Goal: Task Accomplishment & Management: Manage account settings

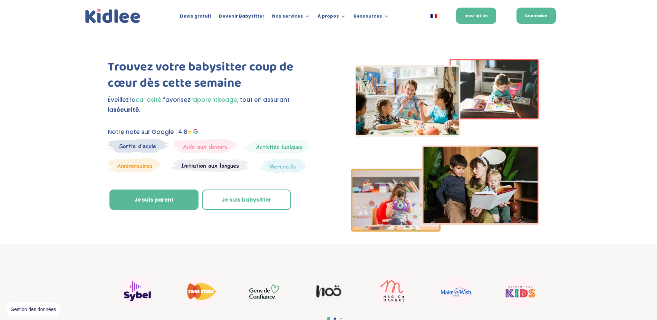
click at [546, 14] on link "Connexion" at bounding box center [535, 16] width 39 height 16
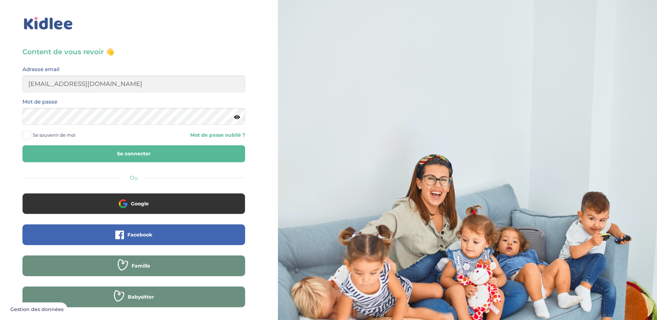
click at [114, 151] on button "Se connecter" at bounding box center [133, 153] width 223 height 17
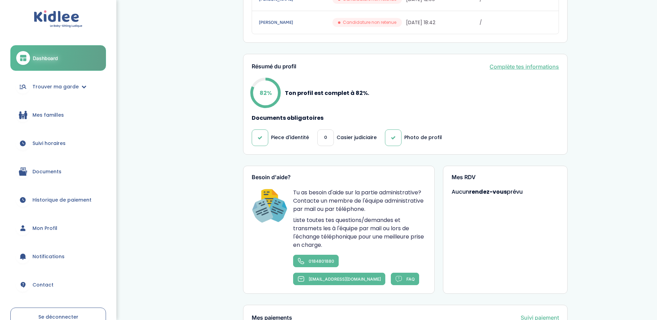
scroll to position [352, 0]
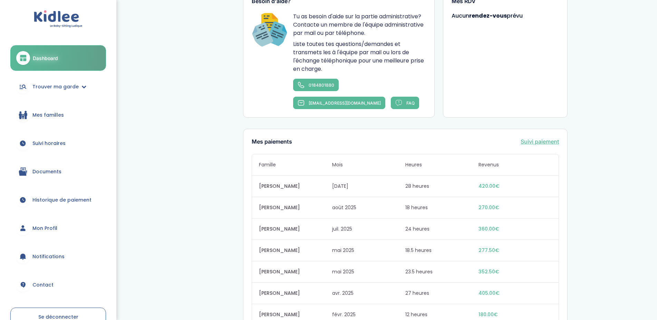
click at [539, 144] on link "Suivi paiement" at bounding box center [539, 141] width 38 height 8
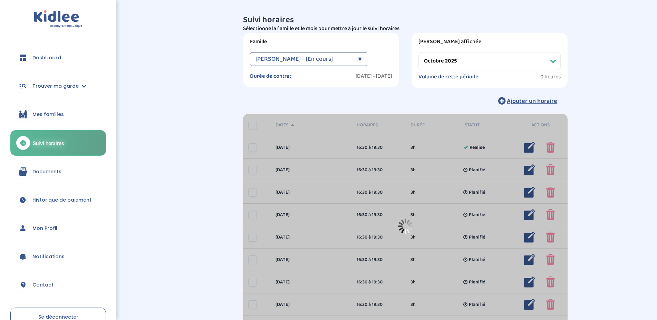
select select "octobre 2025"
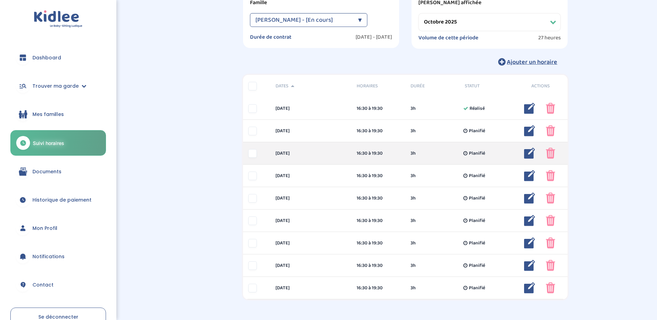
scroll to position [10, 0]
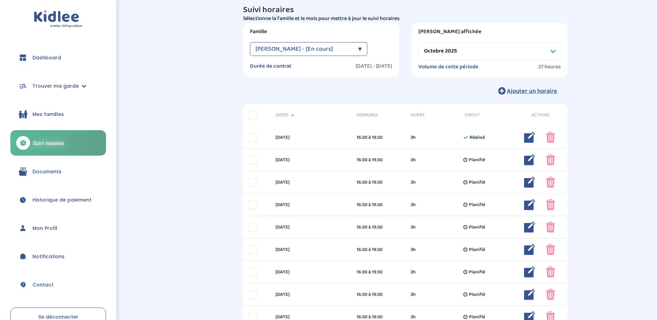
click at [55, 57] on span "Dashboard" at bounding box center [46, 57] width 29 height 7
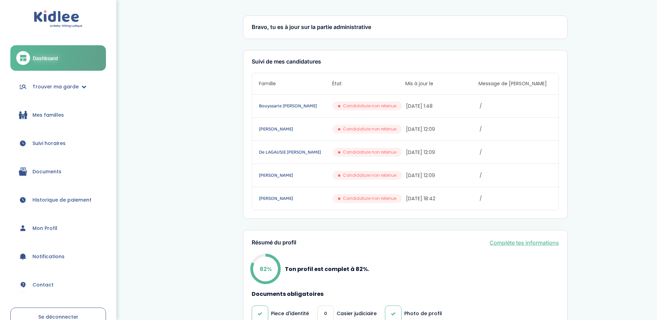
click at [61, 81] on link "Trouver ma garde" at bounding box center [58, 86] width 96 height 25
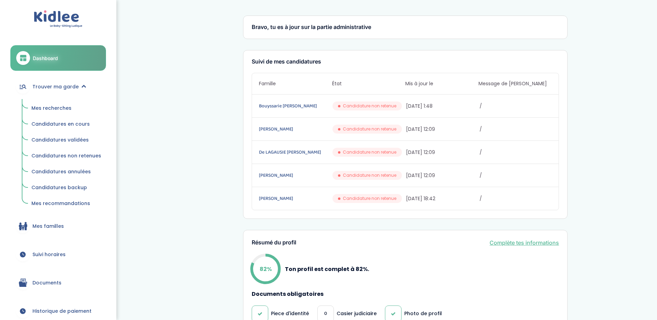
click at [57, 108] on span "Mes recherches" at bounding box center [51, 108] width 40 height 7
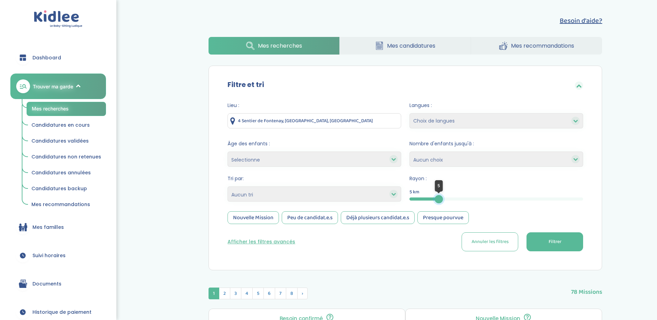
drag, startPoint x: 583, startPoint y: 198, endPoint x: 439, endPoint y: 199, distance: 144.9
click at [439, 199] on div at bounding box center [438, 199] width 8 height 8
click at [548, 243] on span "Filtrer" at bounding box center [554, 241] width 13 height 7
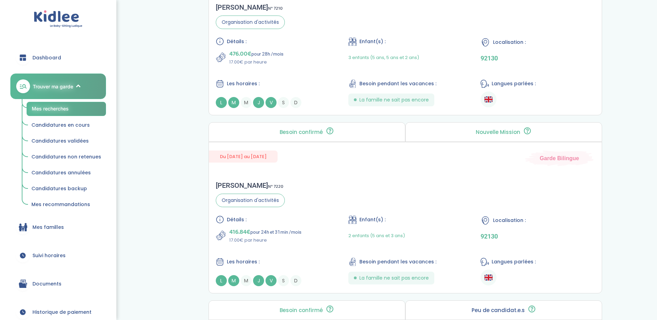
scroll to position [563, 0]
